Goal: Use online tool/utility: Utilize a website feature to perform a specific function

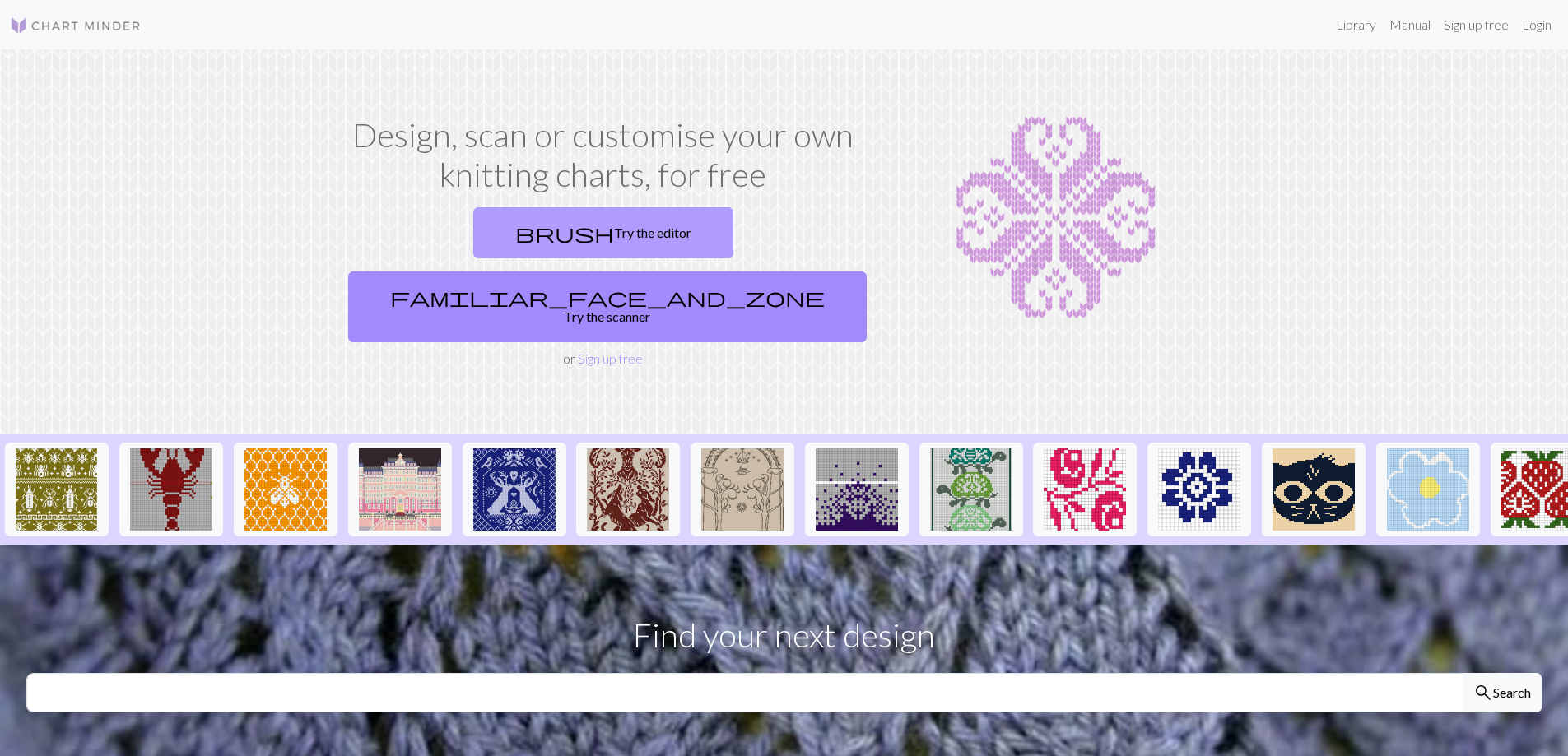
click at [486, 243] on link "brush Try the editor" at bounding box center [603, 233] width 260 height 51
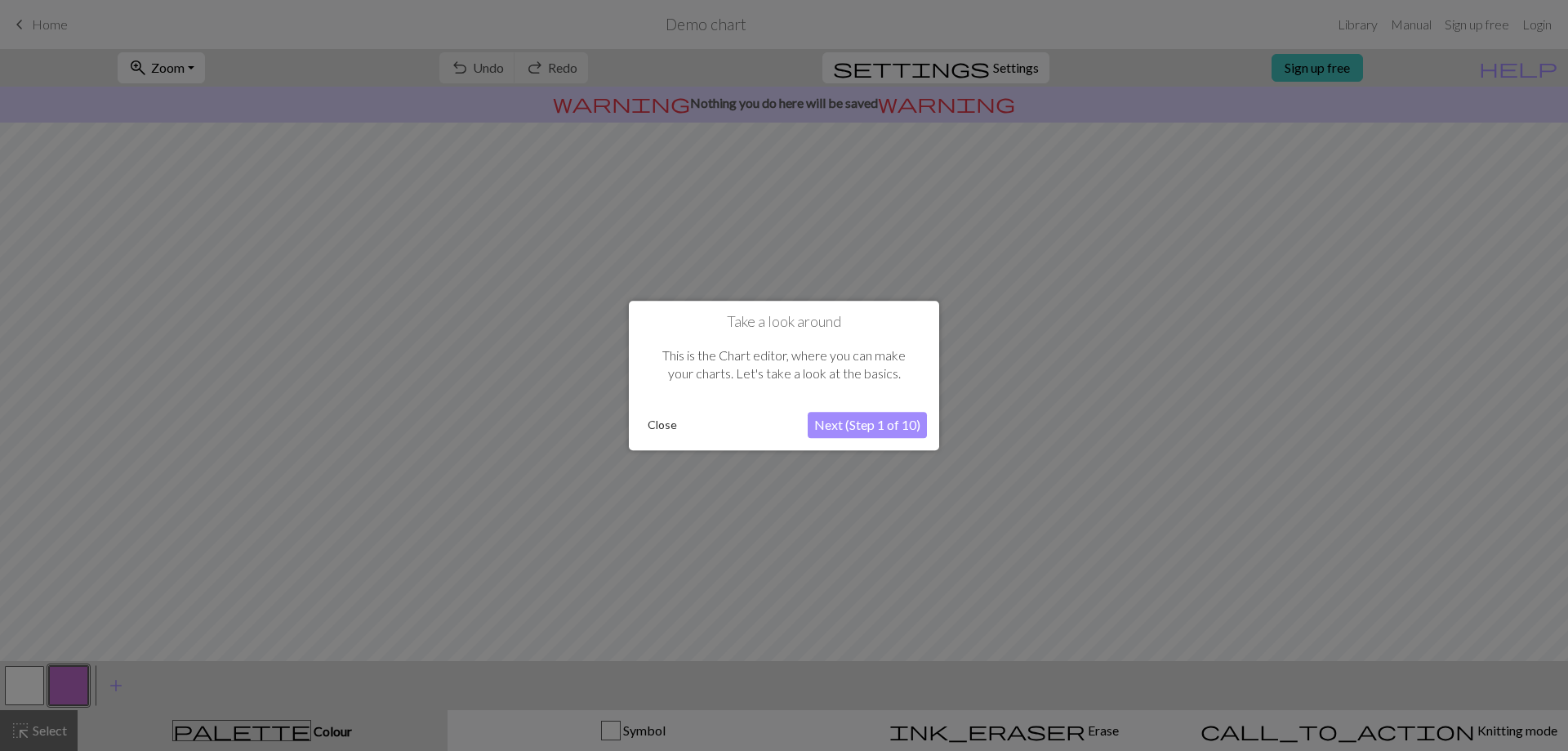
click at [863, 429] on button "Next (Step 1 of 10)" at bounding box center [867, 425] width 119 height 26
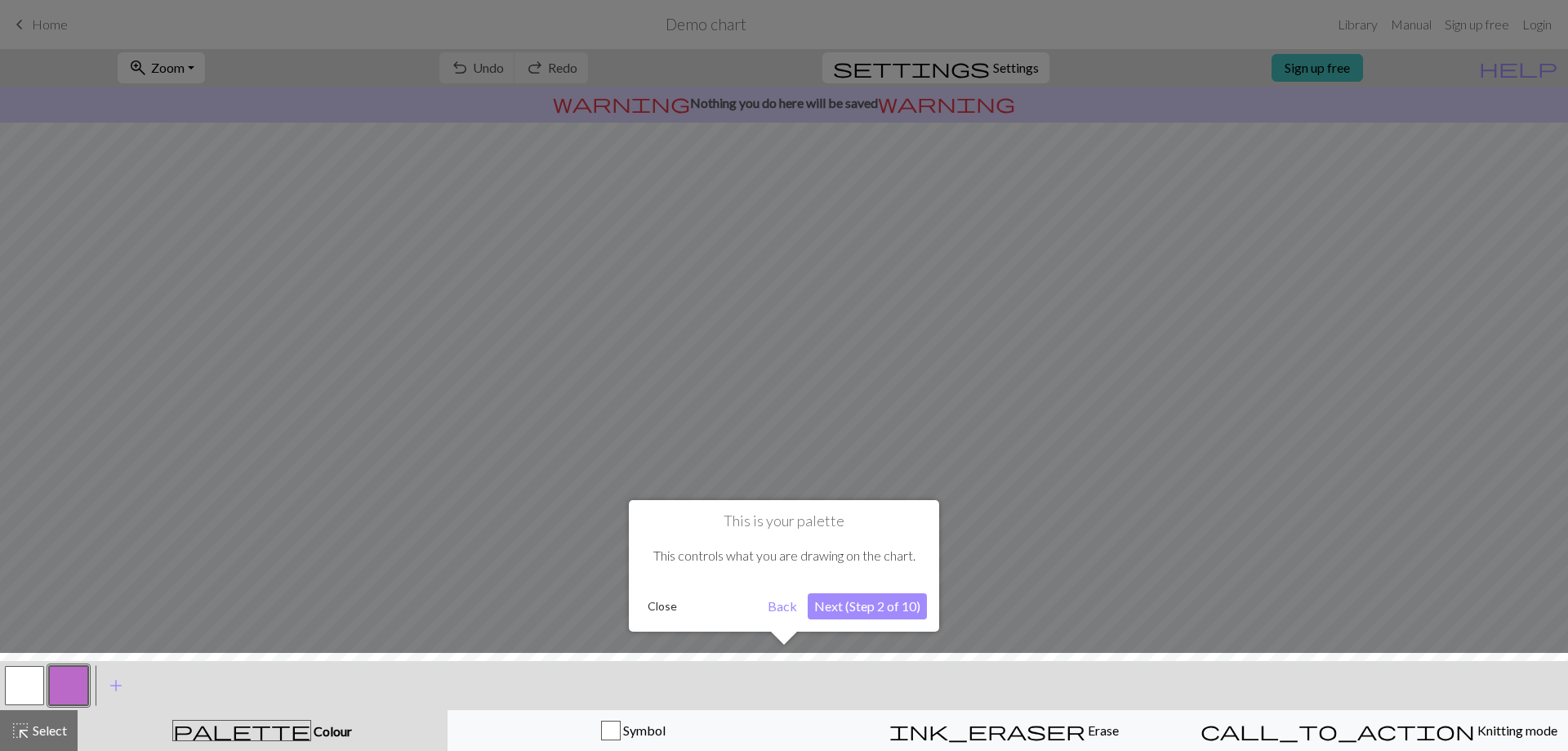
click at [855, 606] on button "Next (Step 2 of 10)" at bounding box center [867, 607] width 119 height 26
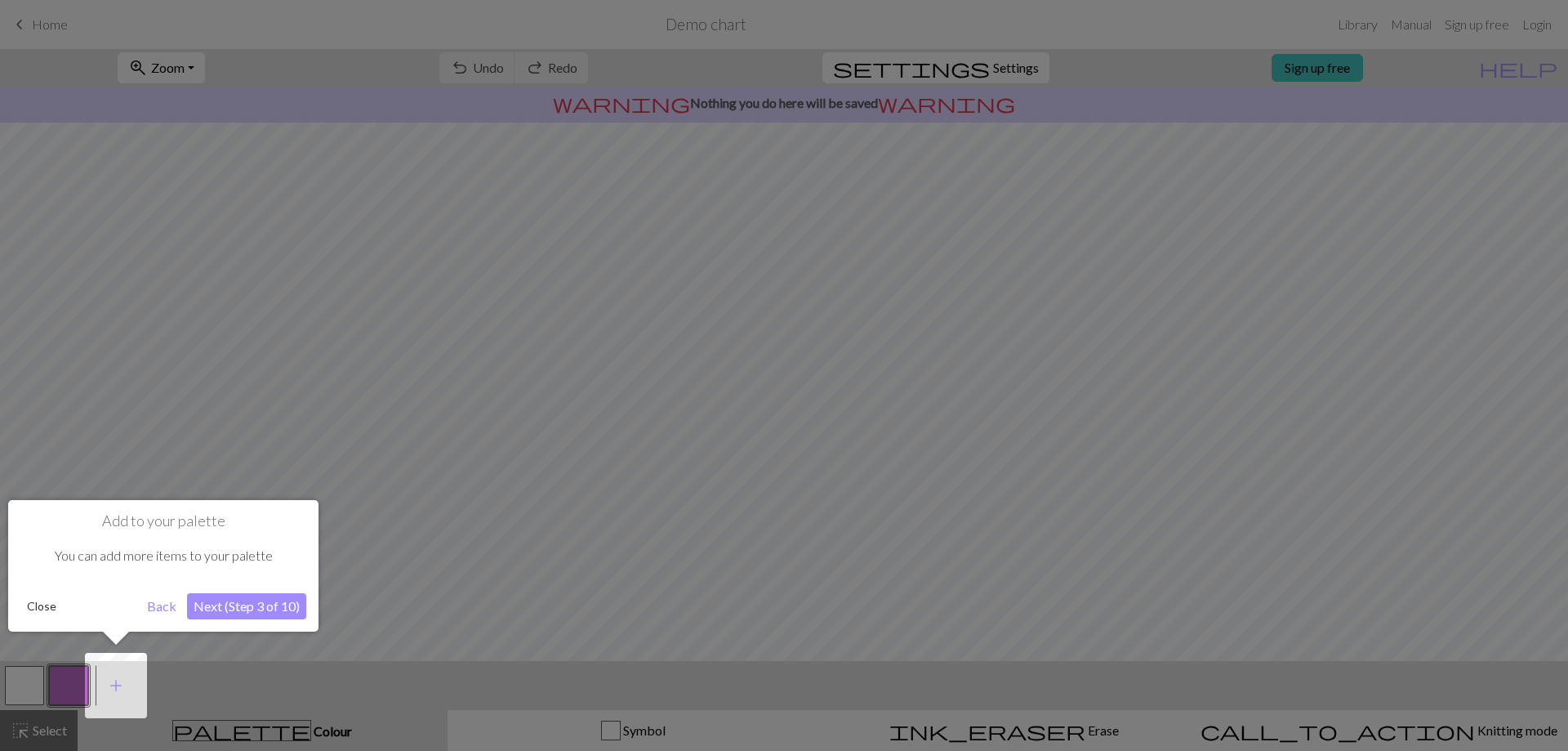
click at [237, 616] on button "Next (Step 3 of 10)" at bounding box center [246, 607] width 119 height 26
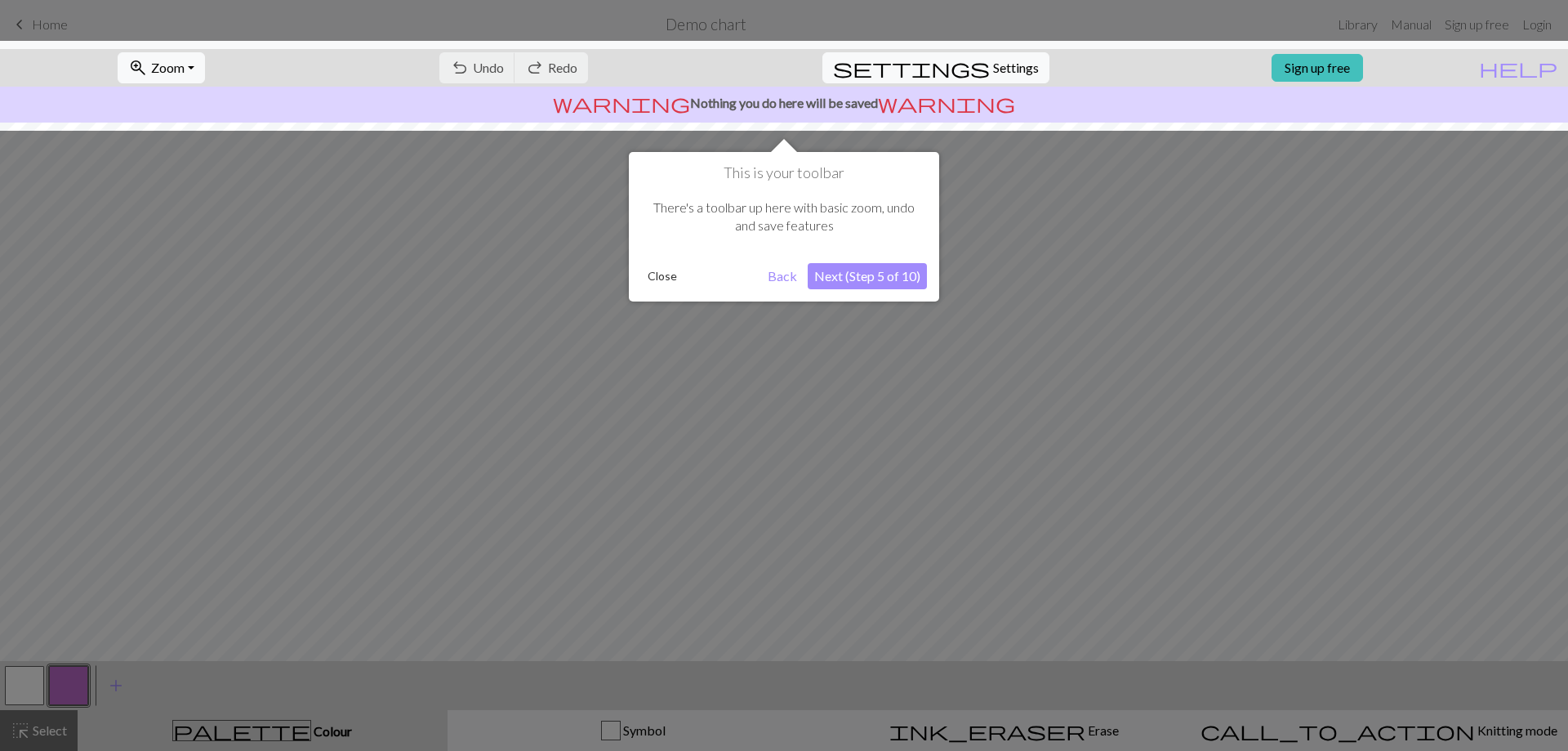
click at [875, 288] on button "Next (Step 5 of 10)" at bounding box center [867, 276] width 119 height 26
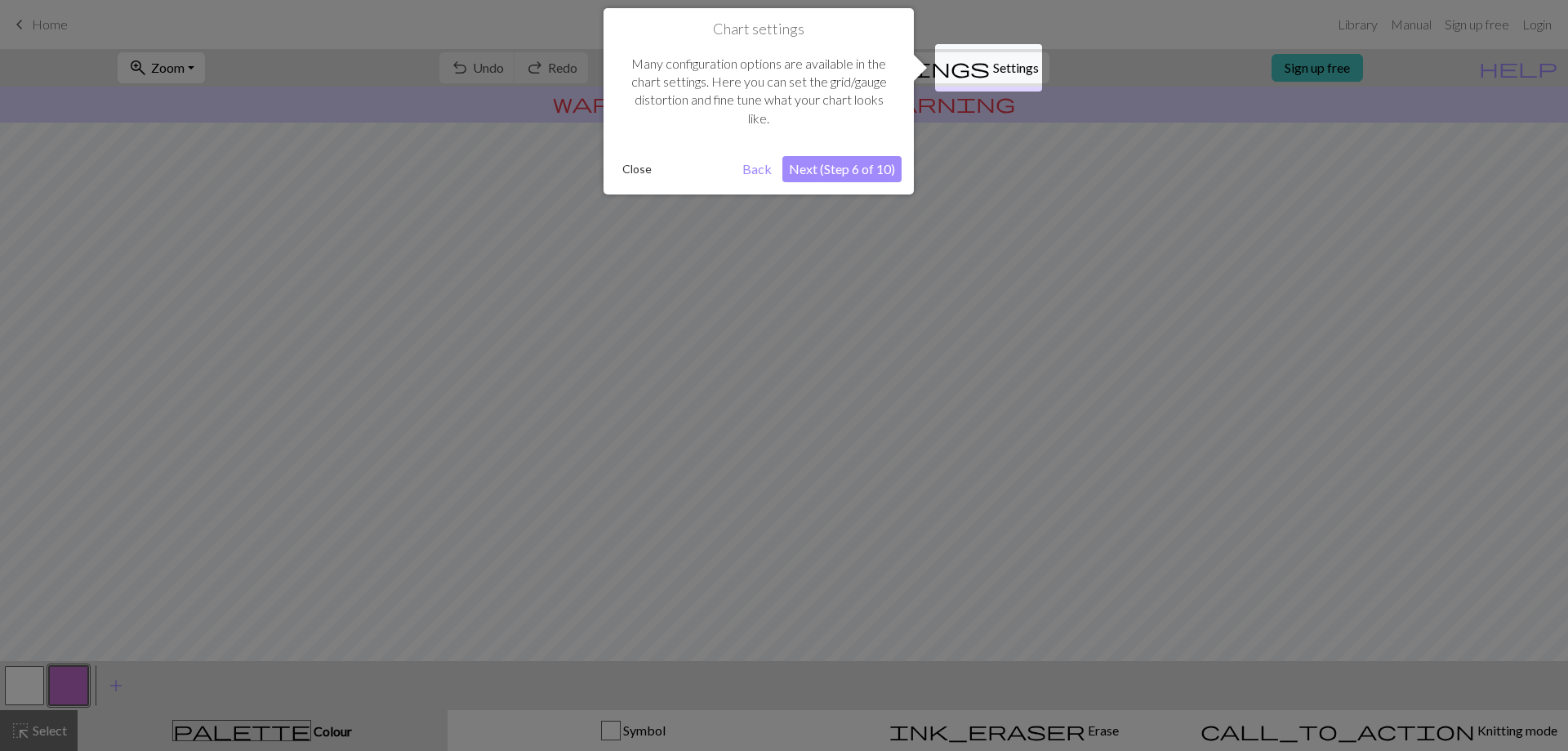
click at [824, 172] on button "Next (Step 6 of 10)" at bounding box center [842, 169] width 119 height 26
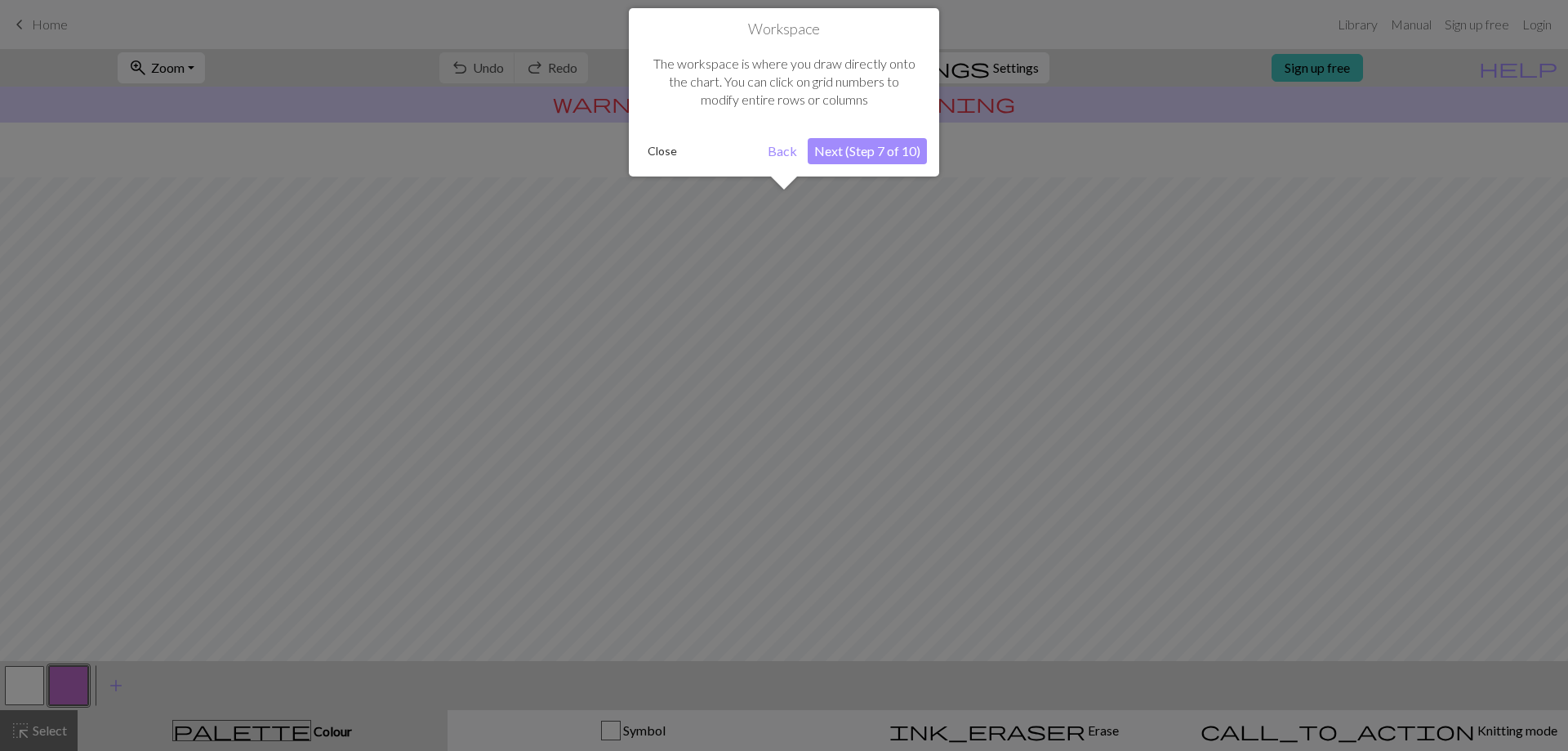
scroll to position [70, 0]
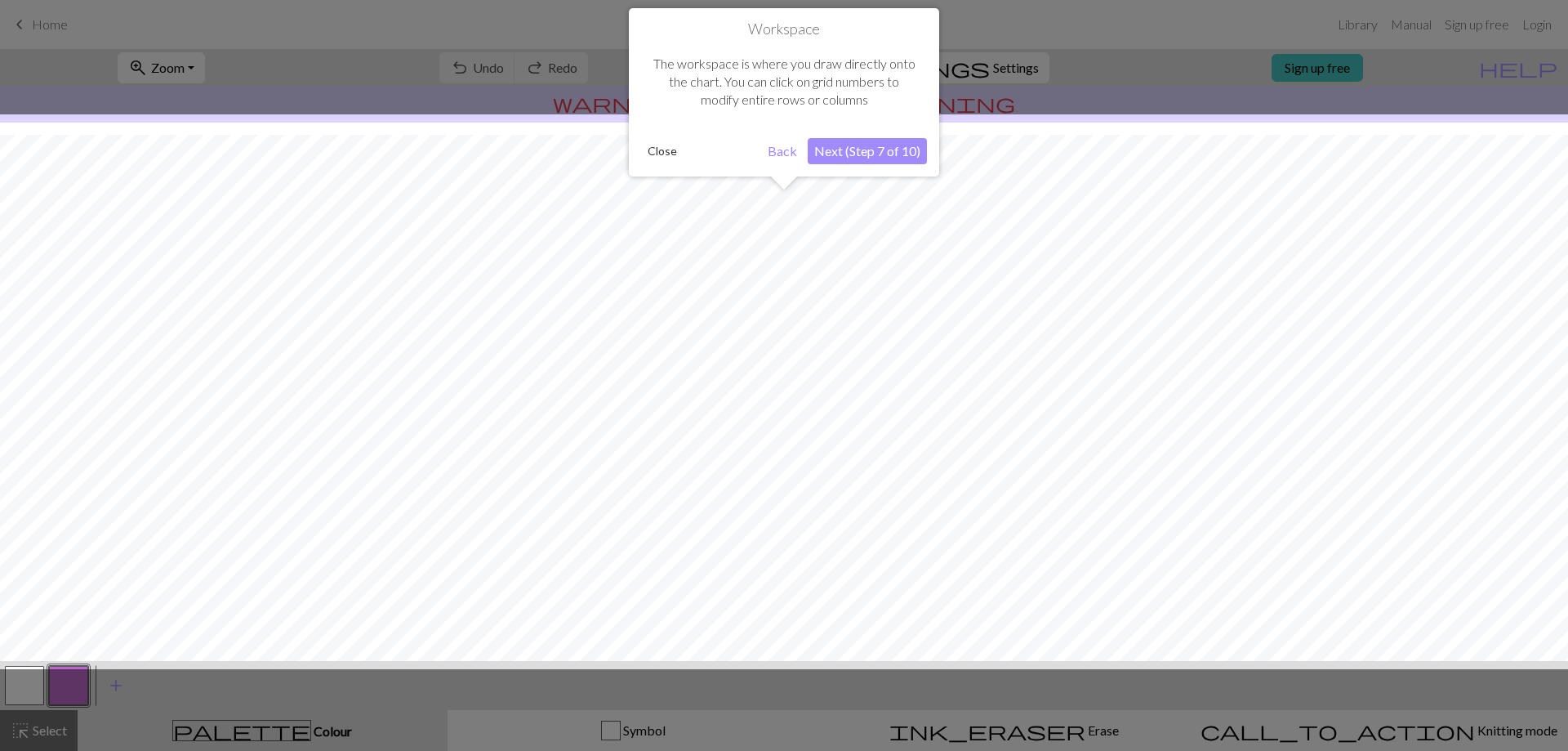
click at [849, 154] on button "Next (Step 7 of 10)" at bounding box center [867, 151] width 119 height 26
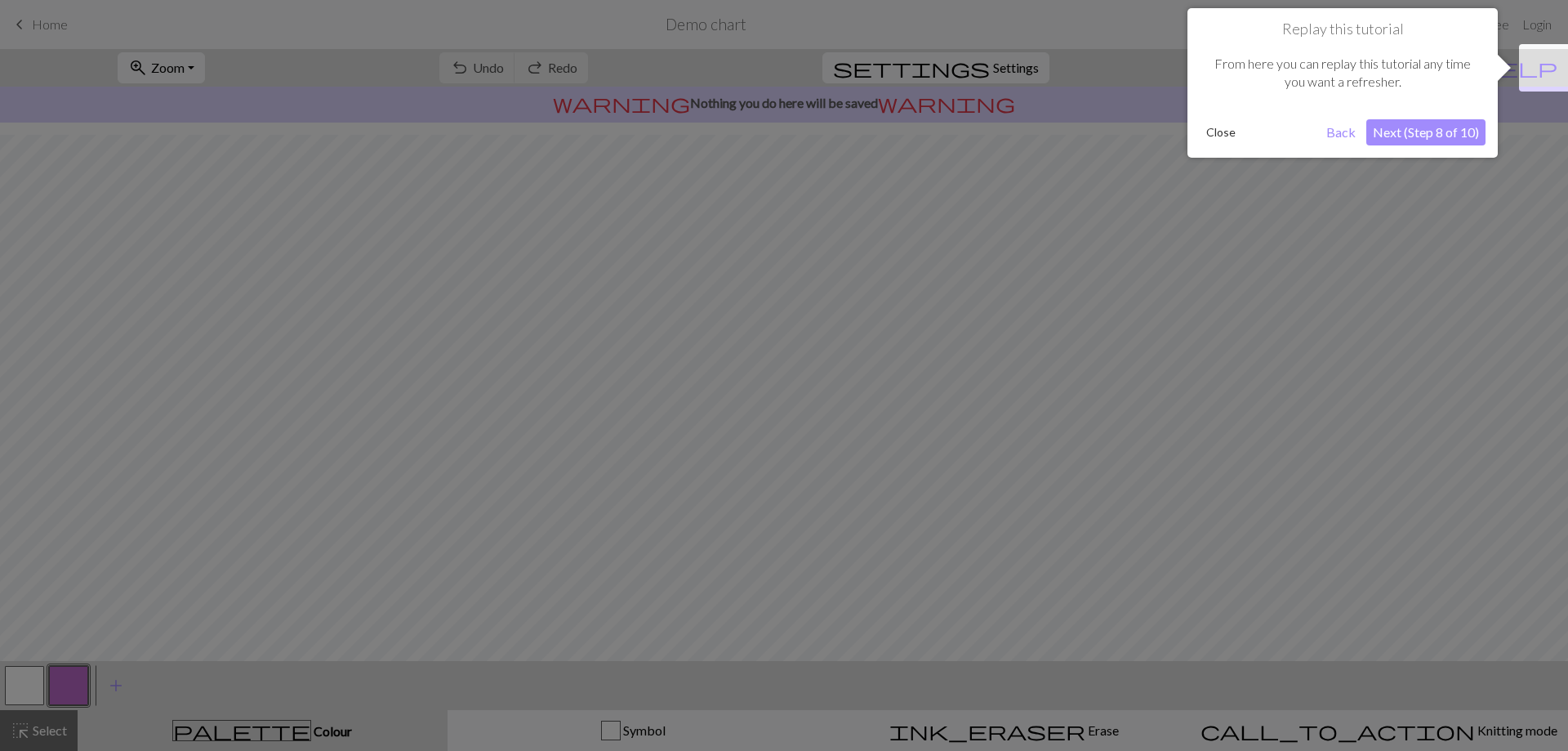
click at [1436, 131] on button "Next (Step 8 of 10)" at bounding box center [1426, 132] width 119 height 26
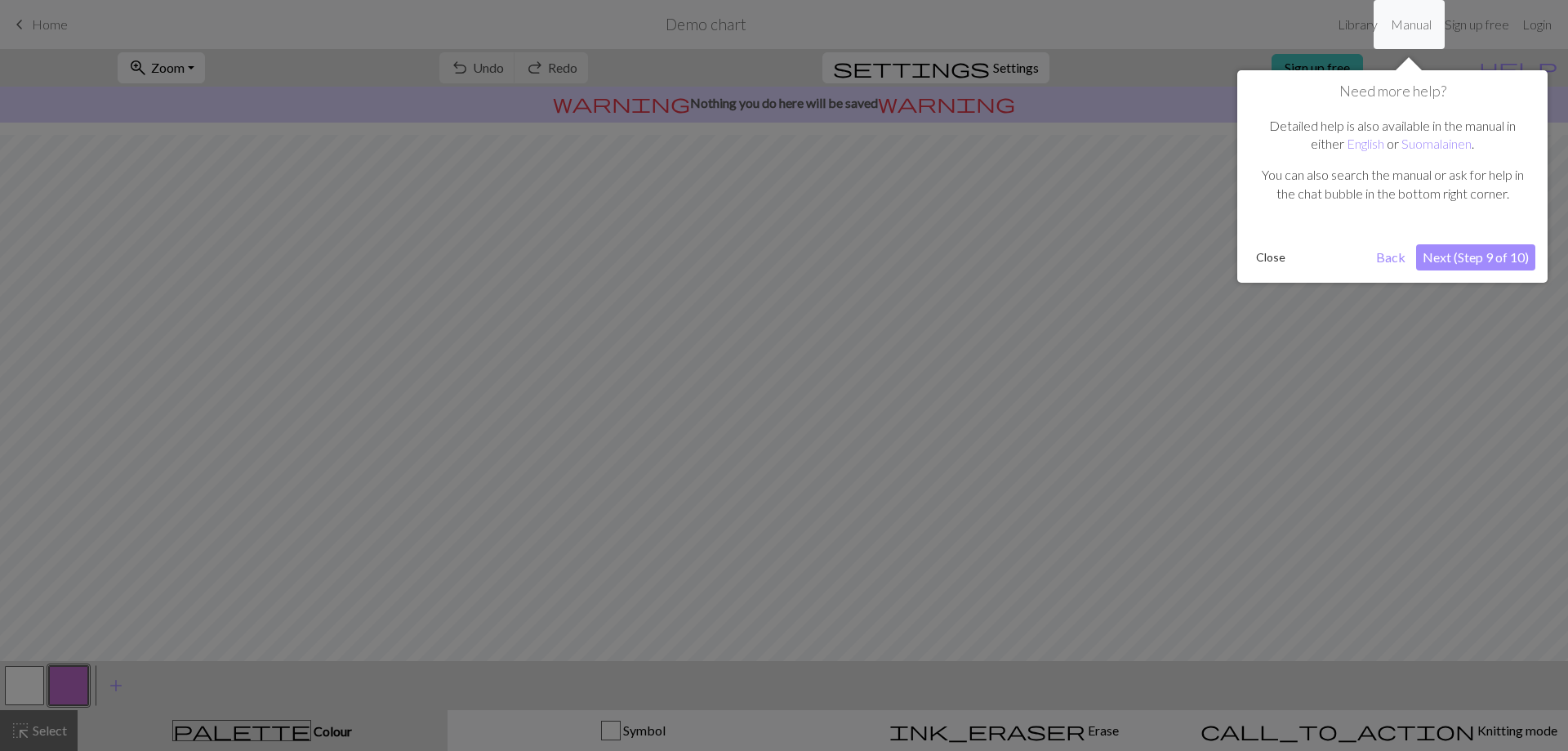
click at [1481, 257] on button "Next (Step 9 of 10)" at bounding box center [1476, 258] width 119 height 26
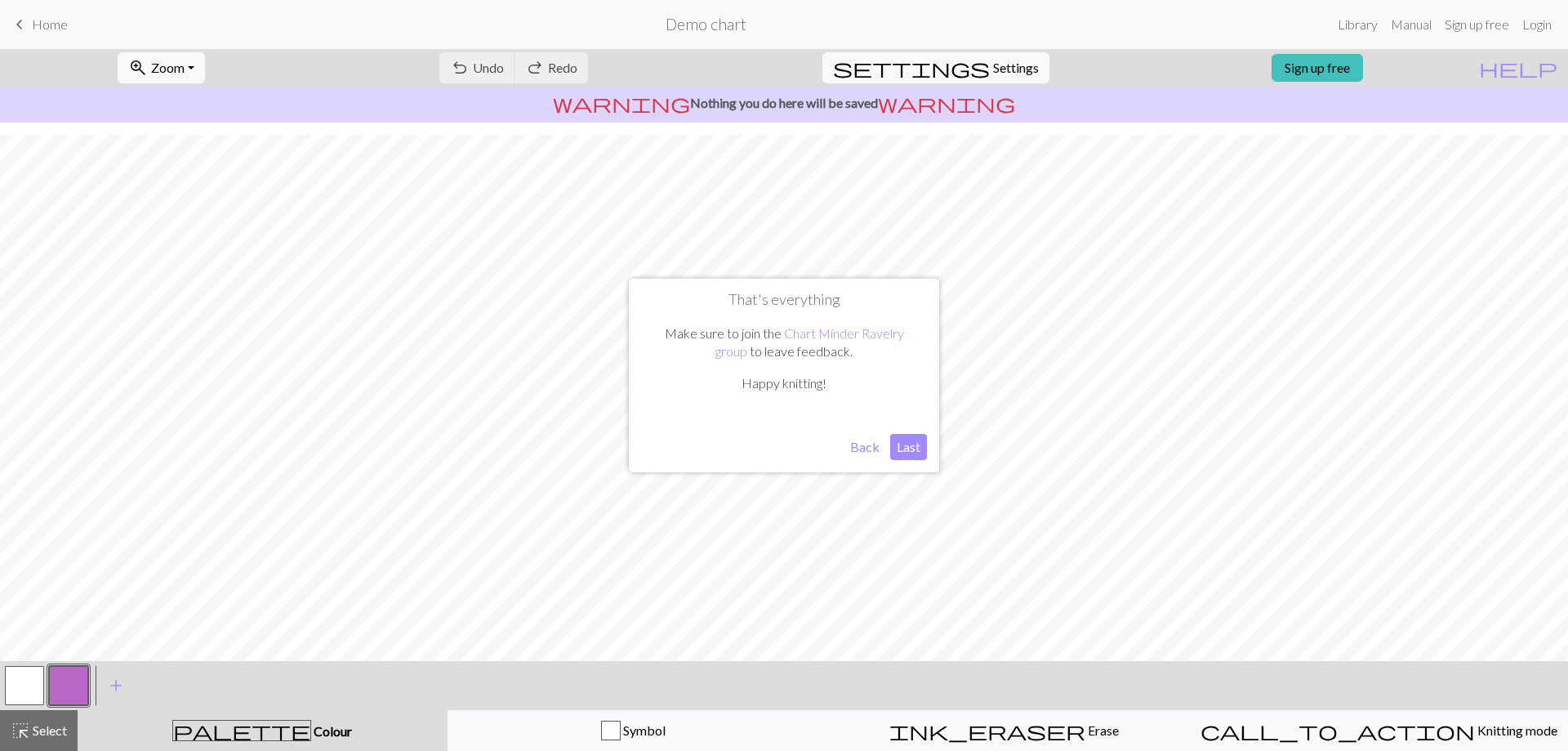
click at [866, 451] on button "Back" at bounding box center [865, 447] width 42 height 26
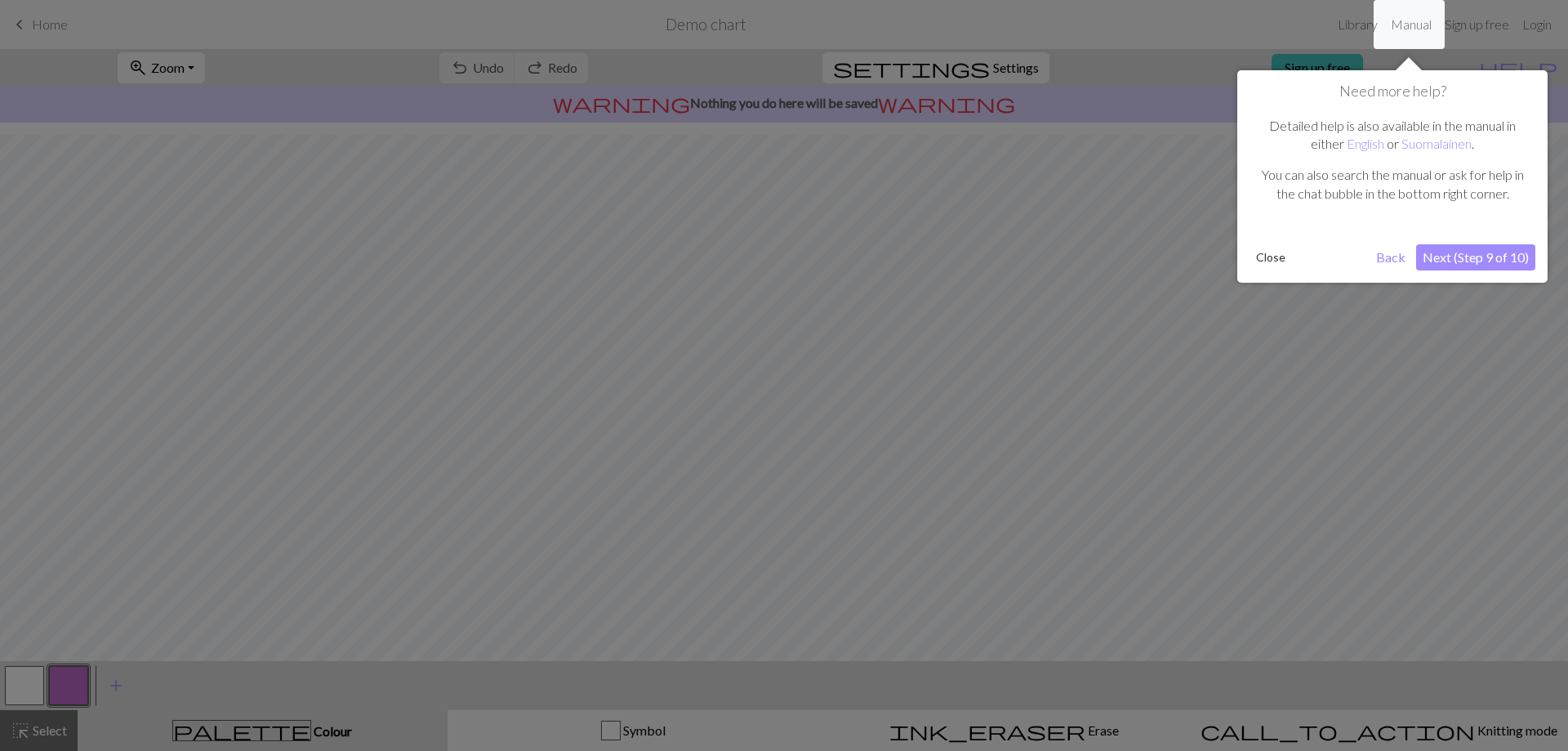
click at [1398, 263] on button "Back" at bounding box center [1390, 258] width 42 height 26
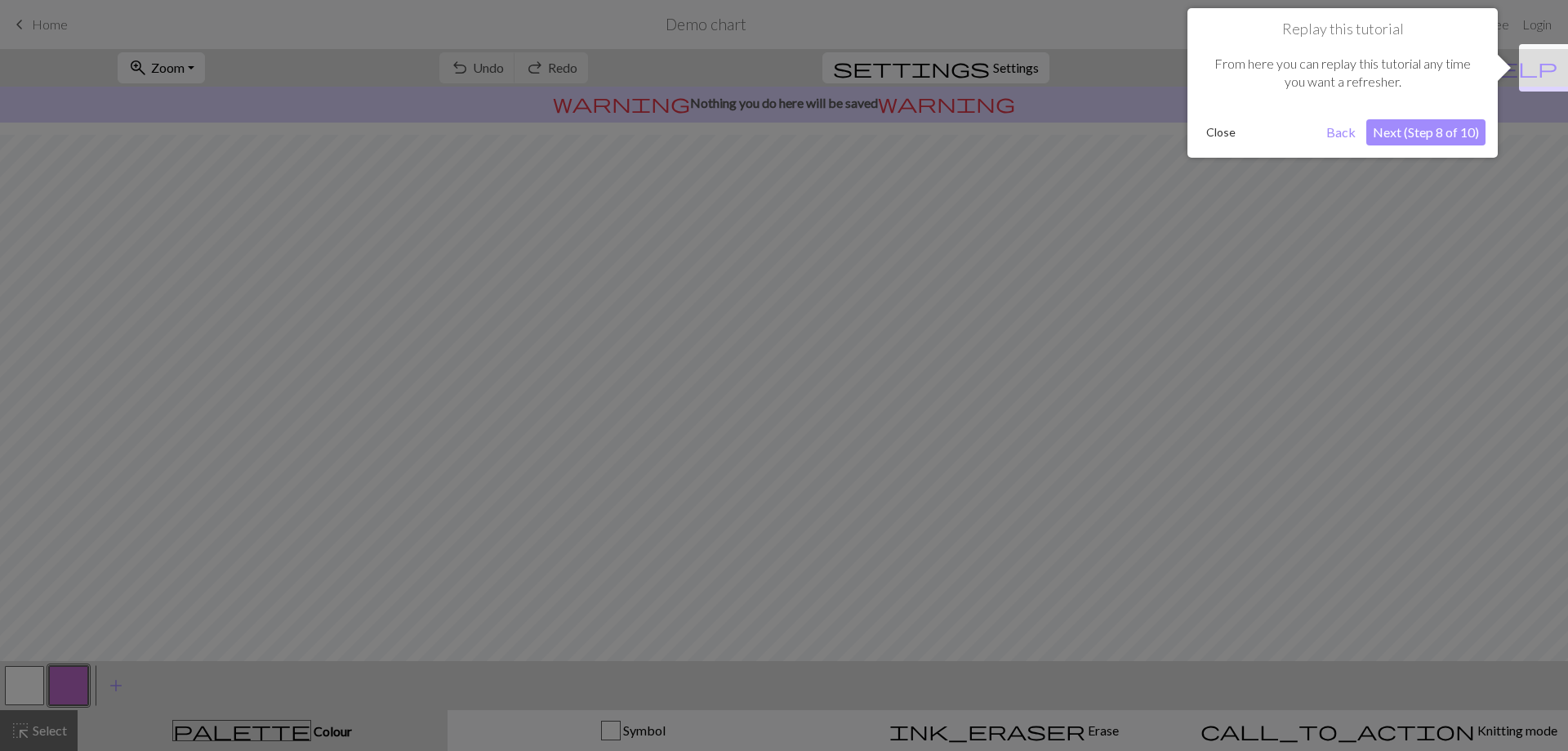
click at [1441, 127] on button "Next (Step 8 of 10)" at bounding box center [1426, 132] width 119 height 26
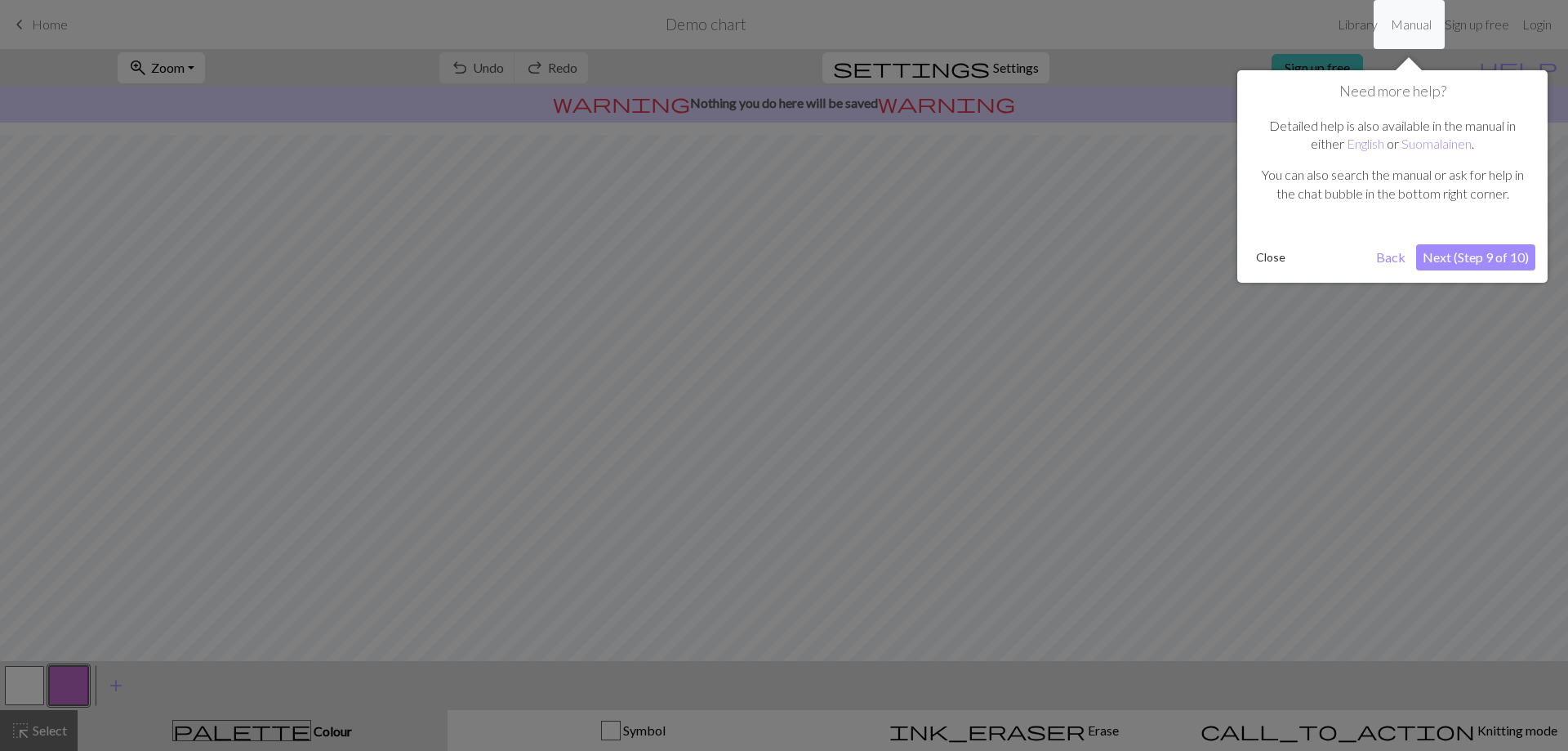
click at [1446, 256] on button "Next (Step 9 of 10)" at bounding box center [1476, 258] width 119 height 26
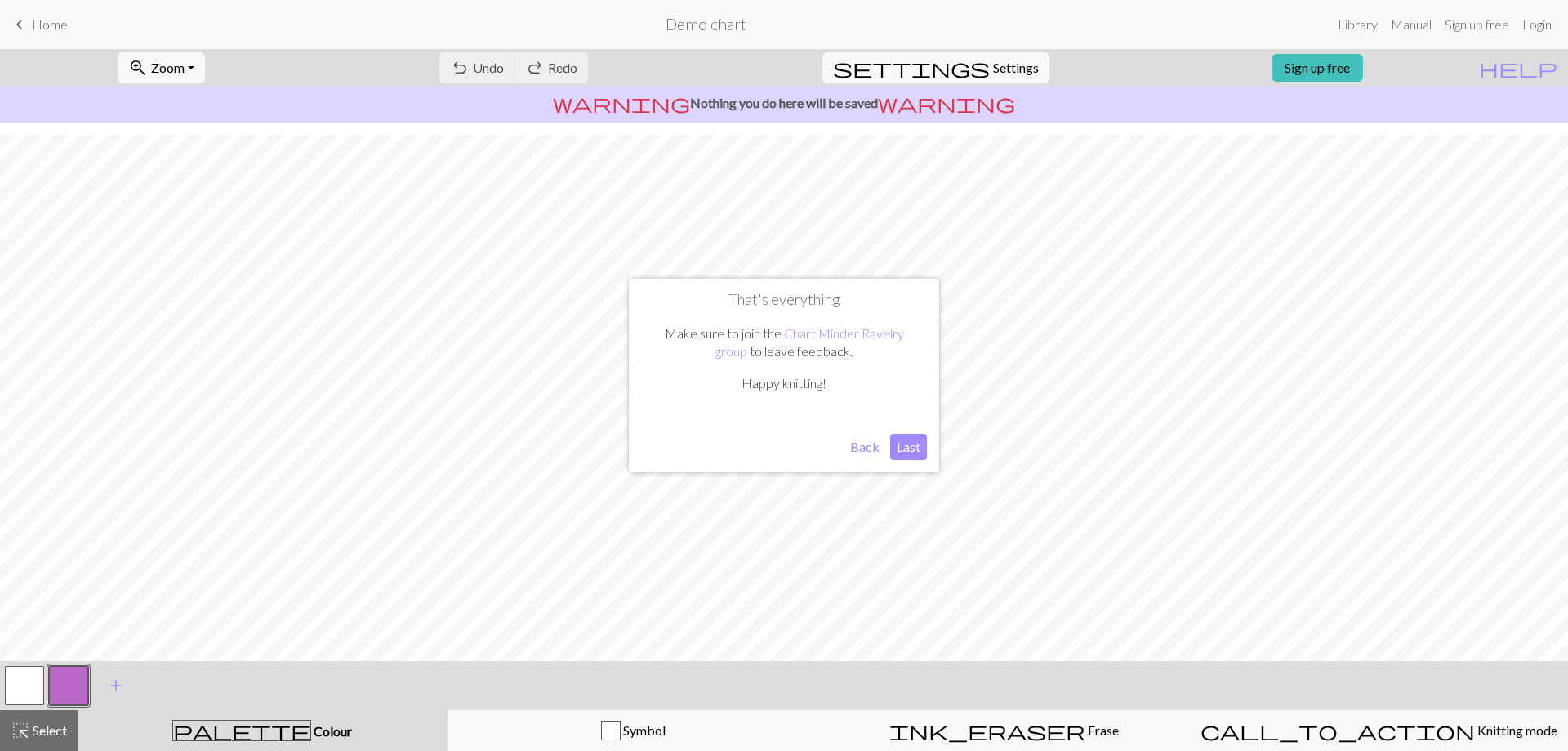
click at [913, 446] on button "Last" at bounding box center [908, 447] width 37 height 26
click at [975, 58] on button "settings Settings" at bounding box center [935, 67] width 227 height 31
select select "aran"
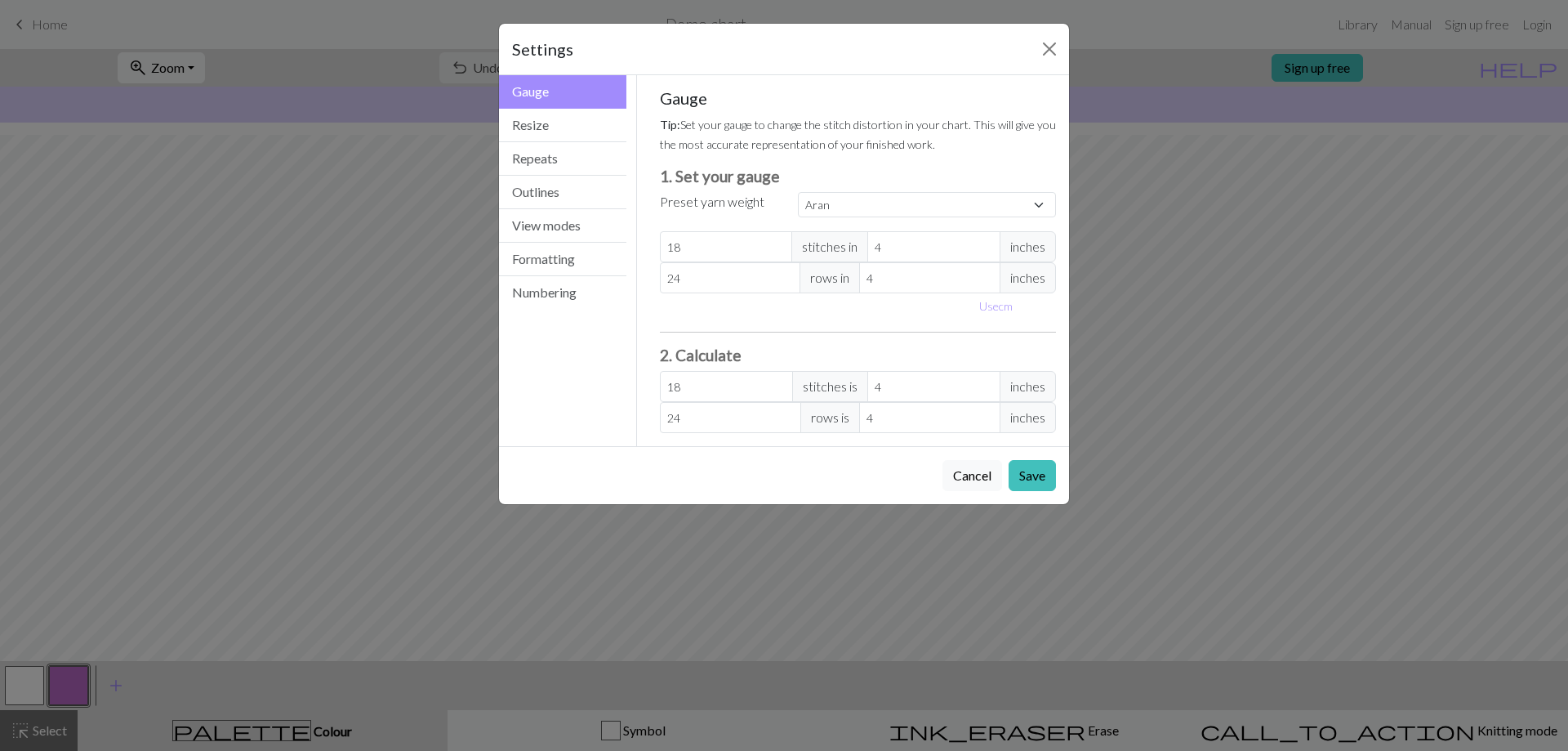
click at [1313, 341] on div "Settings Gauge Gauge Resize Repeats Outlines View modes Formatting Numbering Ga…" at bounding box center [784, 376] width 1568 height 751
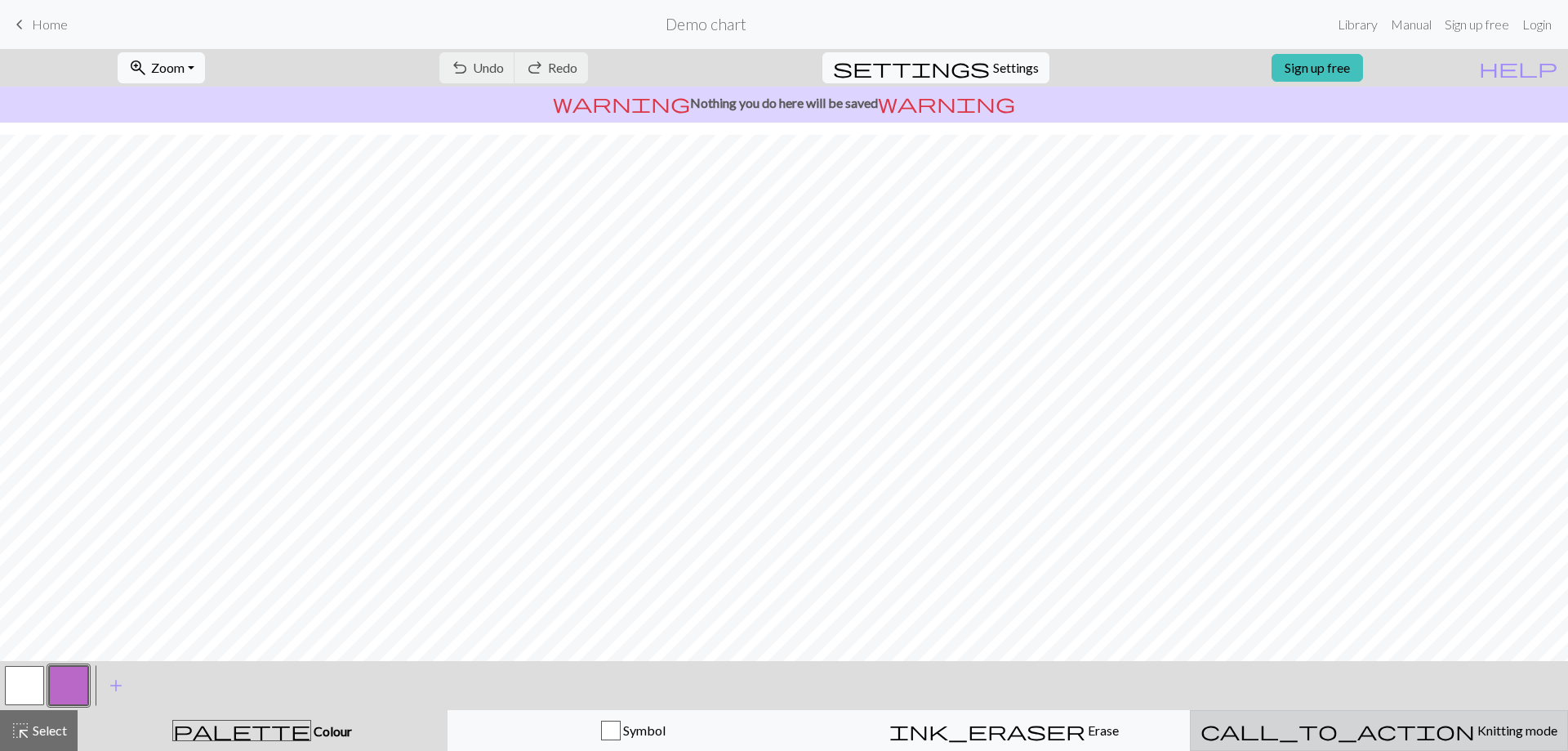
click at [1378, 738] on div "call_to_action Knitting mode Knitting mode" at bounding box center [1378, 730] width 356 height 20
